Goal: Information Seeking & Learning: Understand process/instructions

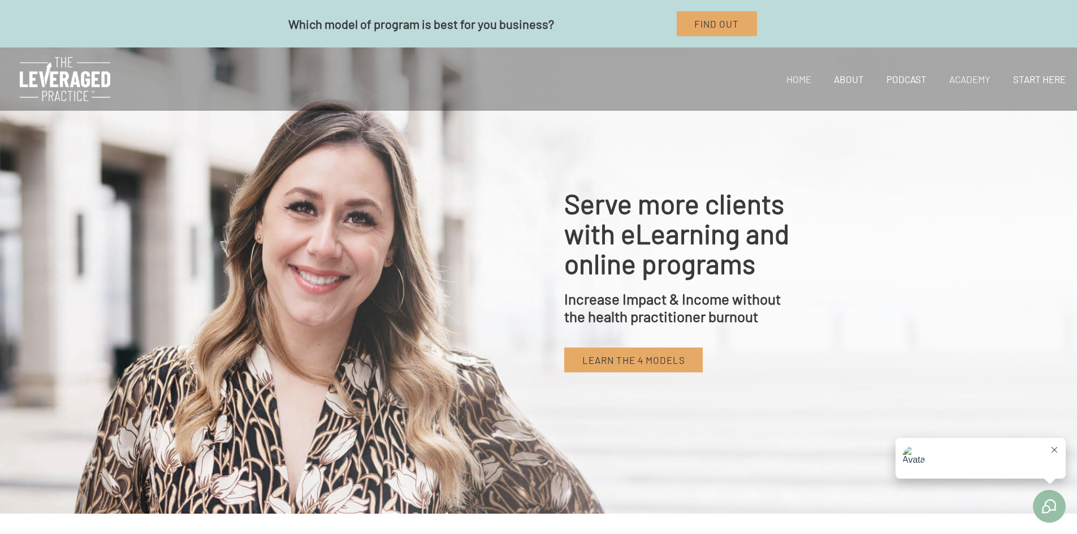
click at [973, 79] on link "Academy" at bounding box center [970, 79] width 64 height 38
click at [1034, 80] on link "Start Here" at bounding box center [1039, 79] width 75 height 38
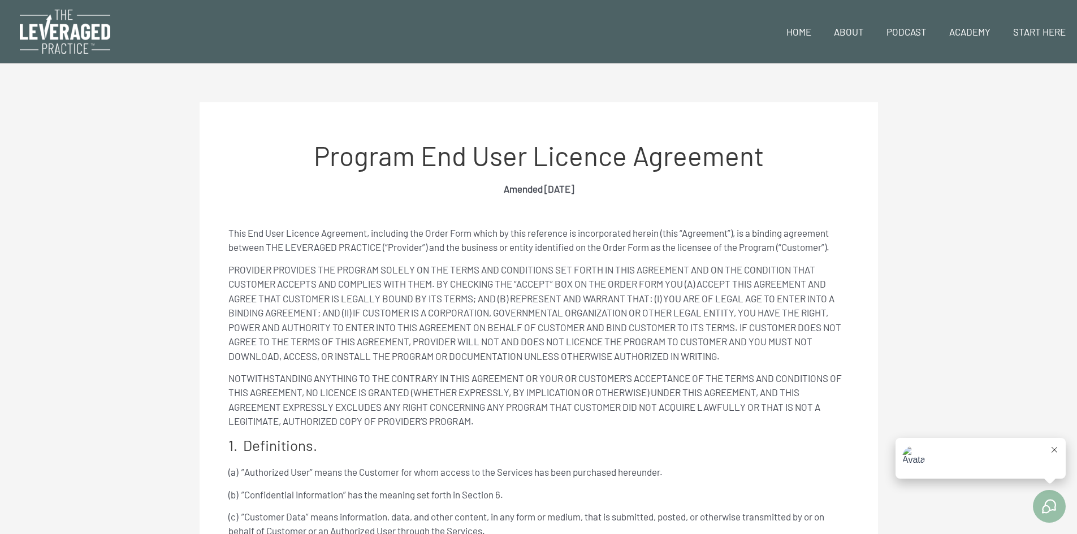
click at [565, 154] on h1 "Program End User Licence Agreement" at bounding box center [538, 156] width 621 height 30
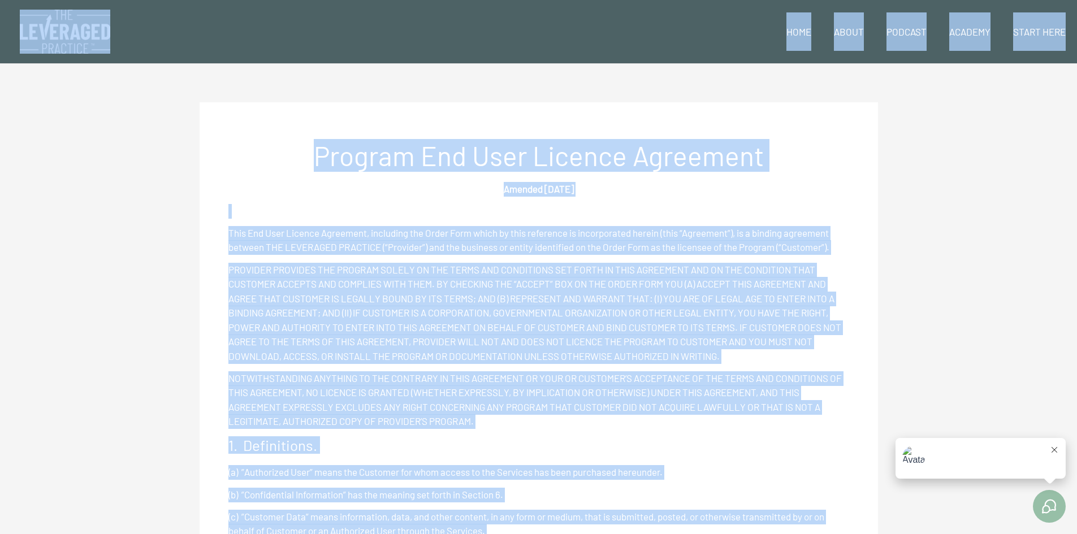
copy body "Skip to content MENU MENU Home About Podcast Academy Start Here Terms of Servic…"
click at [405, 158] on h1 "Program End User Licence Agreement" at bounding box center [538, 156] width 621 height 30
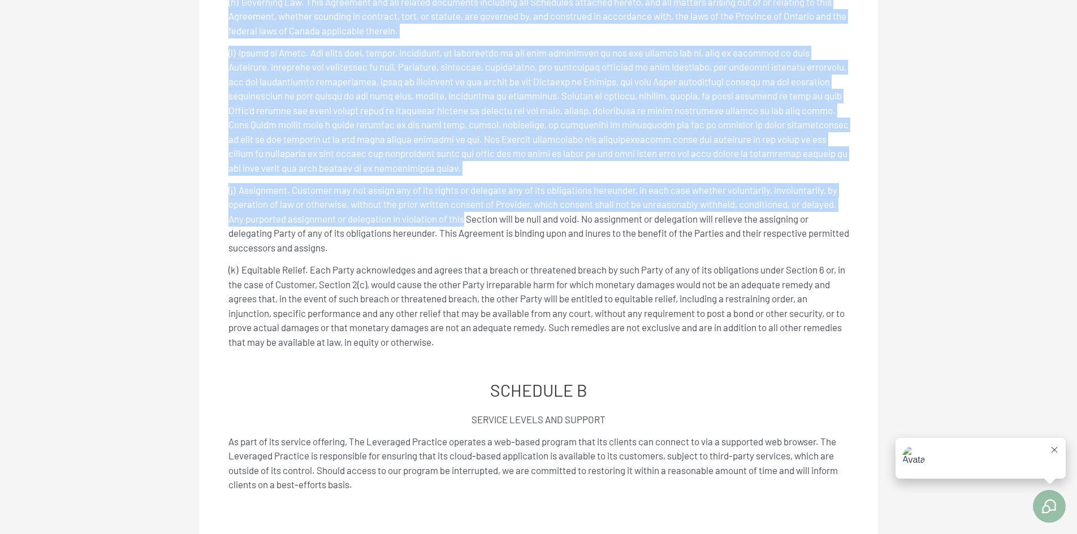
scroll to position [4454, 0]
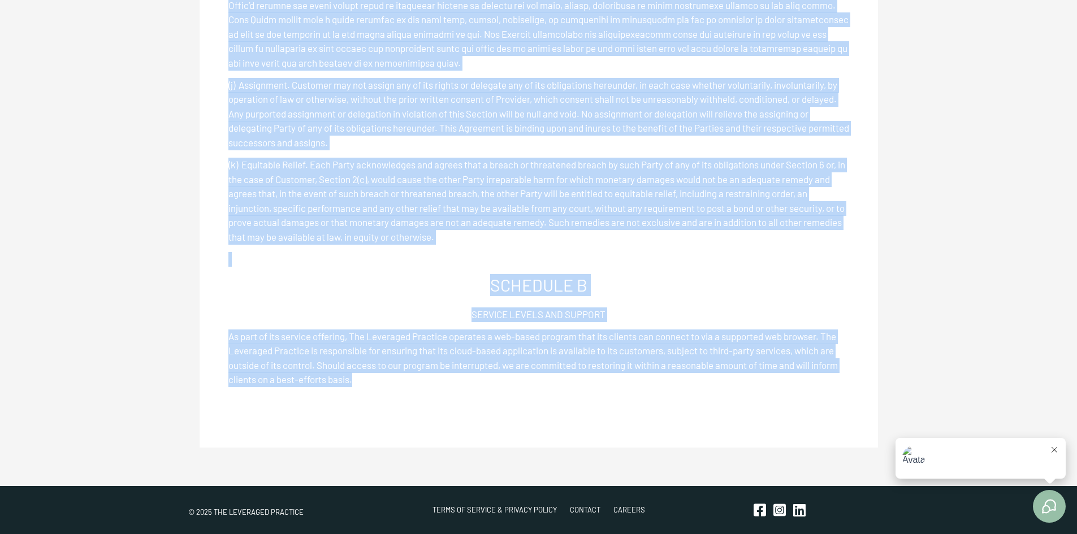
drag, startPoint x: 321, startPoint y: 157, endPoint x: 429, endPoint y: 374, distance: 242.0
copy div "Program End User Licence Agreement Amended 2023-08-30 This End User Licence Agr…"
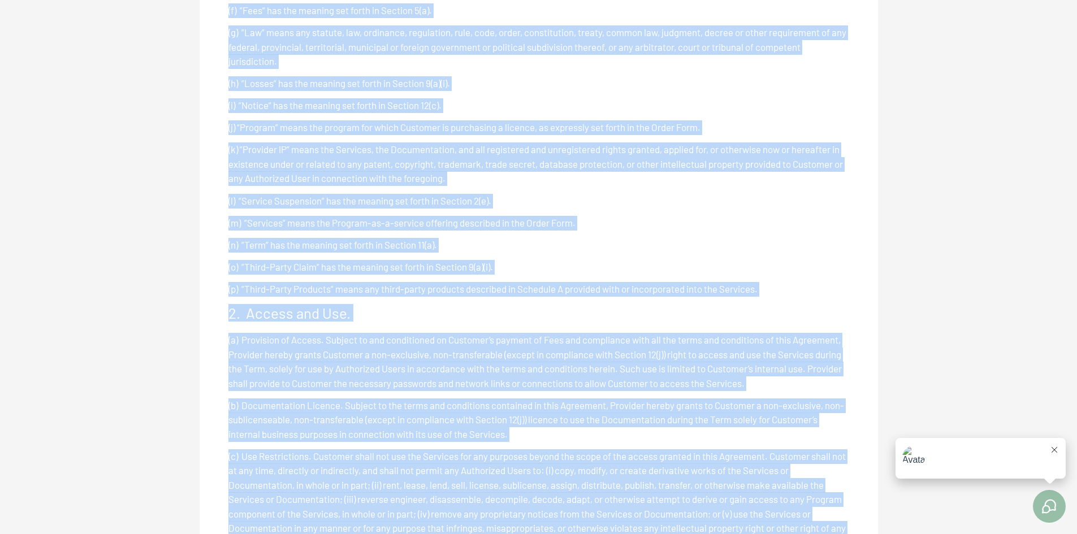
scroll to position [0, 0]
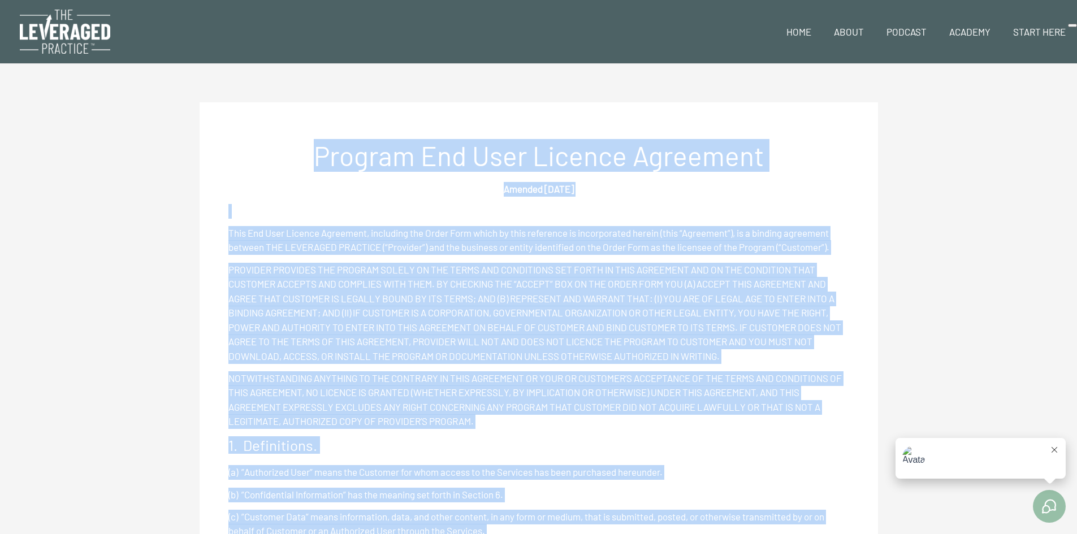
click at [746, 184] on p "Amended 2023-08-30" at bounding box center [538, 189] width 621 height 15
